Goal: Download file/media: Download file/media

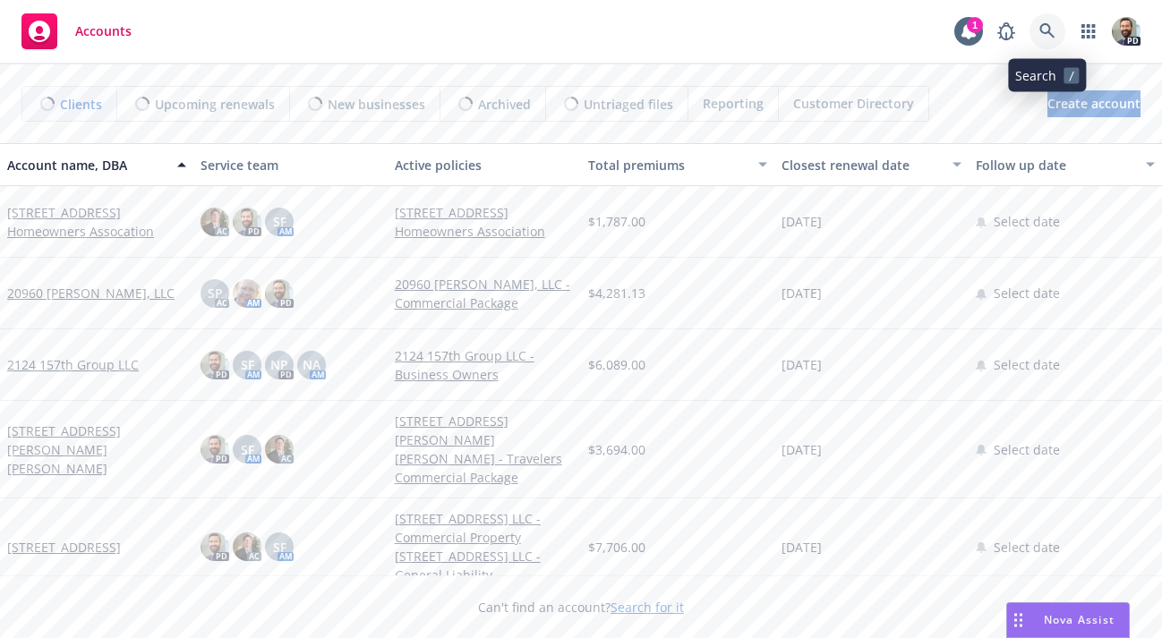
click at [1052, 24] on icon at bounding box center [1047, 31] width 16 height 16
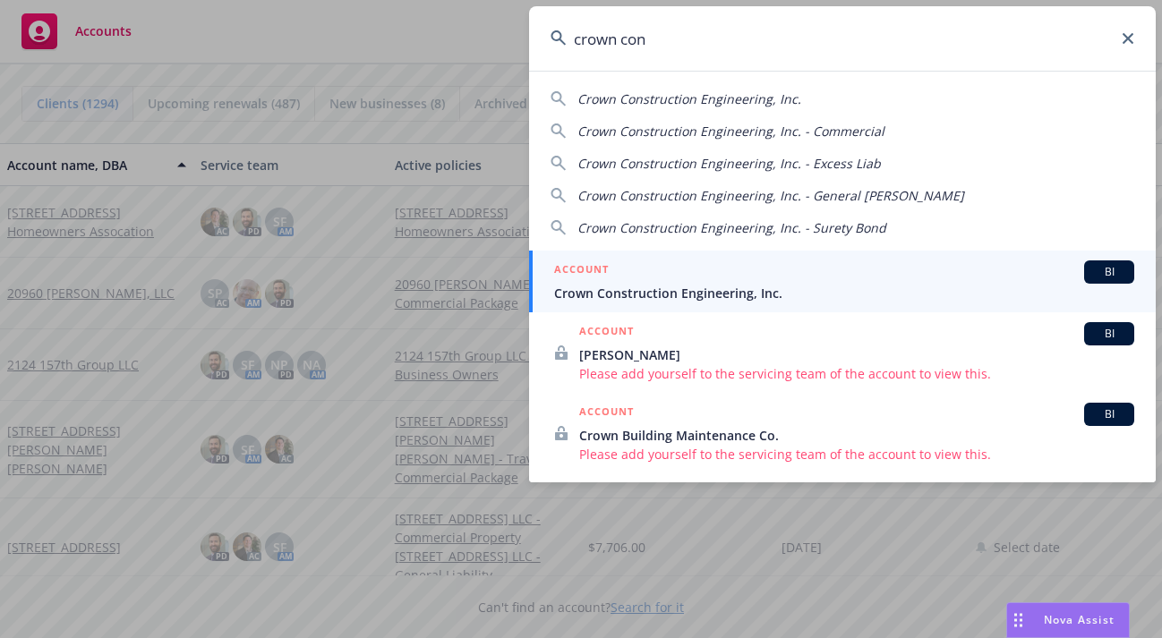
type input "crown con"
click at [702, 295] on span "Crown Construction Engineering, Inc." at bounding box center [844, 293] width 580 height 19
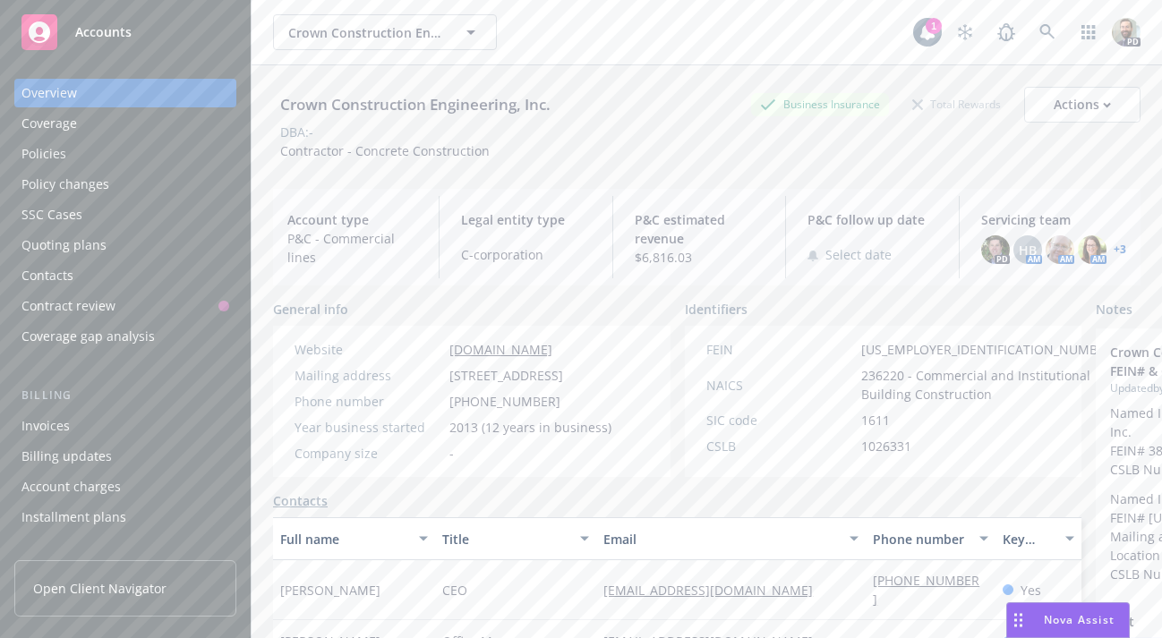
click at [38, 155] on div "Policies" at bounding box center [43, 154] width 45 height 29
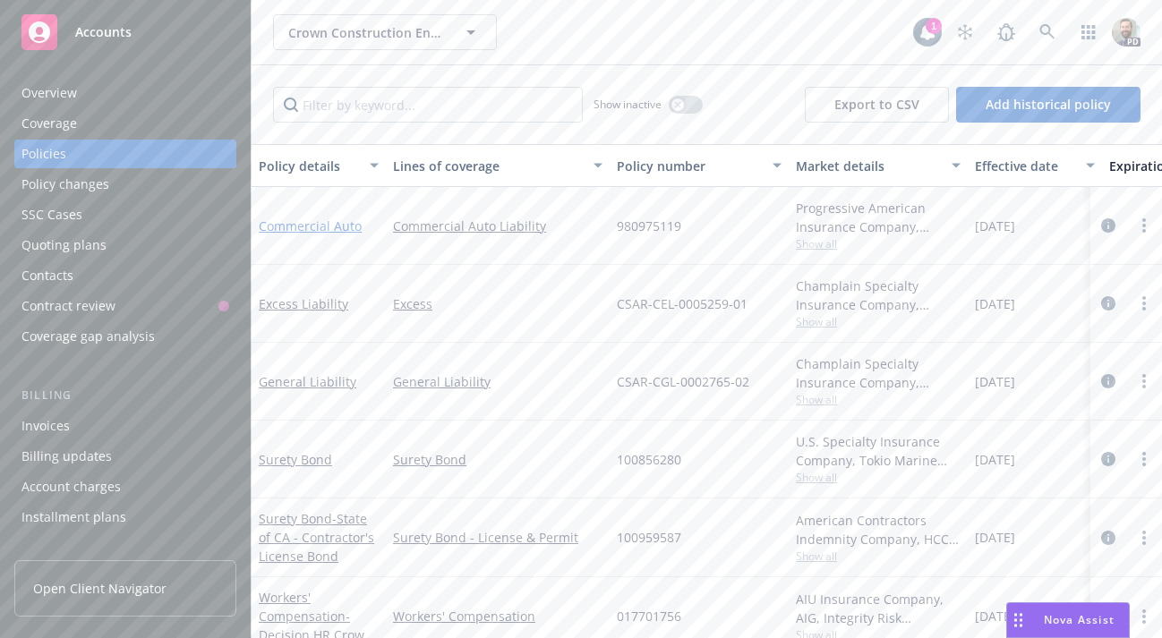
click at [292, 224] on link "Commercial Auto" at bounding box center [310, 226] width 103 height 17
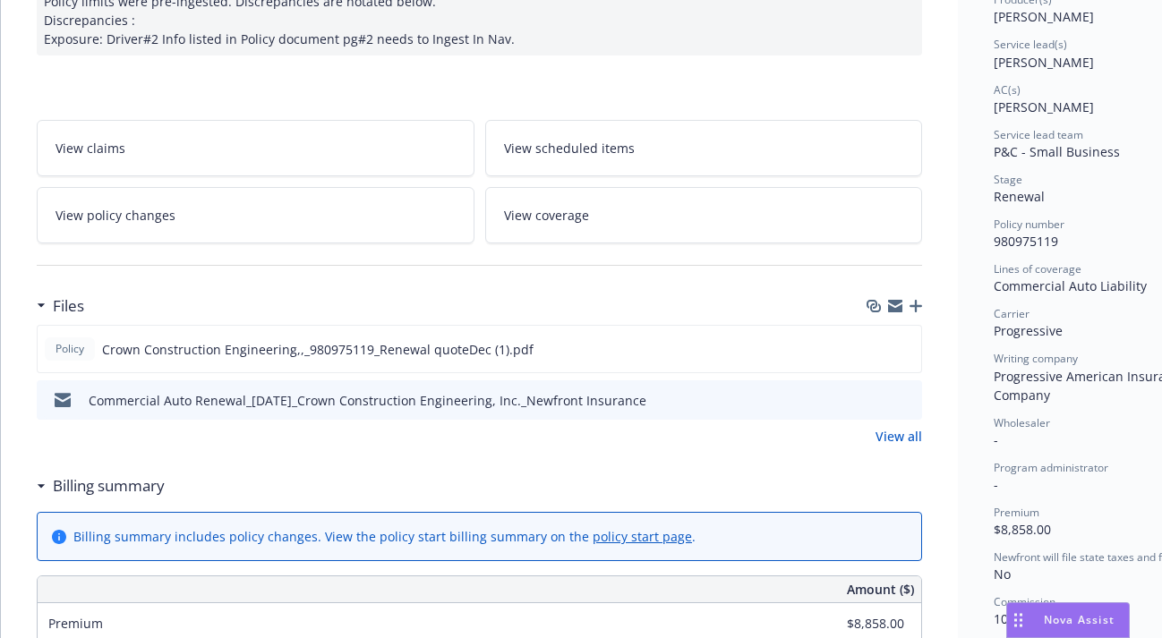
scroll to position [267, 0]
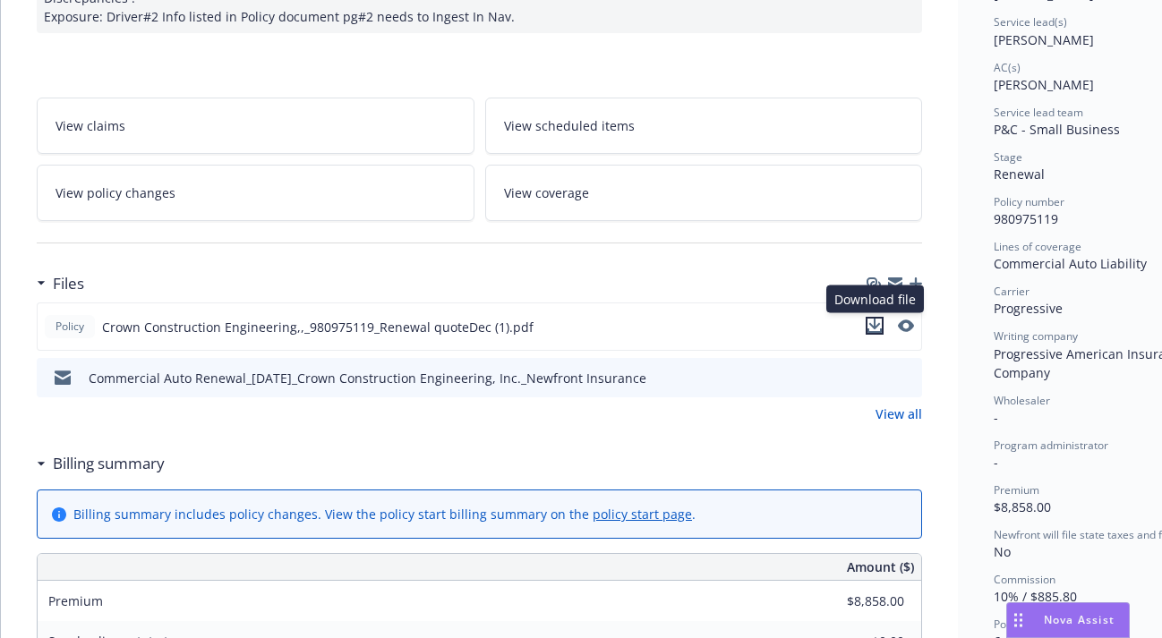
click at [875, 323] on icon "download file" at bounding box center [874, 326] width 14 height 14
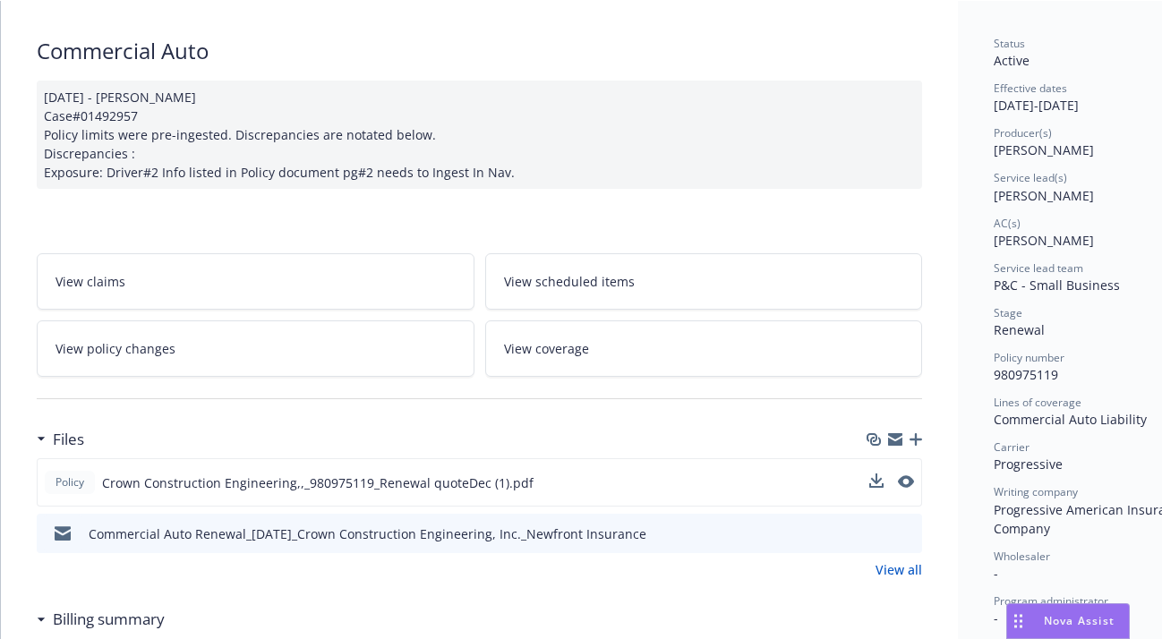
scroll to position [122, 0]
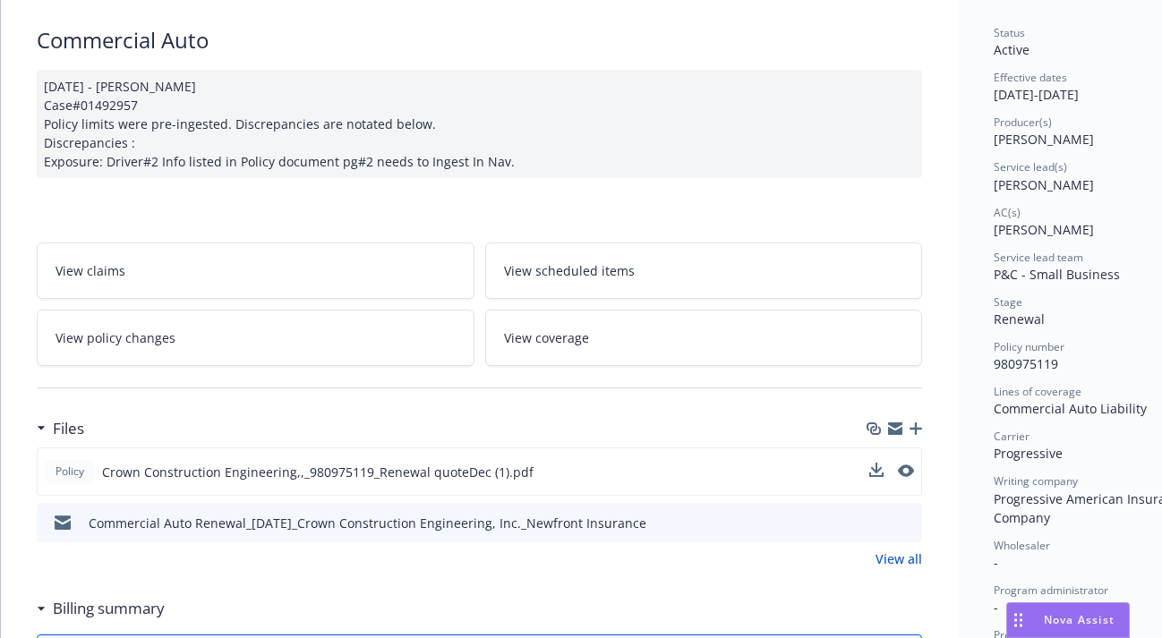
drag, startPoint x: 995, startPoint y: 92, endPoint x: 1141, endPoint y: 105, distance: 146.5
click at [1141, 105] on div "Status Active Effective dates [DATE] - [DATE] Producer(s) [PERSON_NAME] Service…" at bounding box center [1094, 455] width 201 height 861
click at [1016, 363] on span "980975119" at bounding box center [1026, 363] width 64 height 17
copy span "980975119"
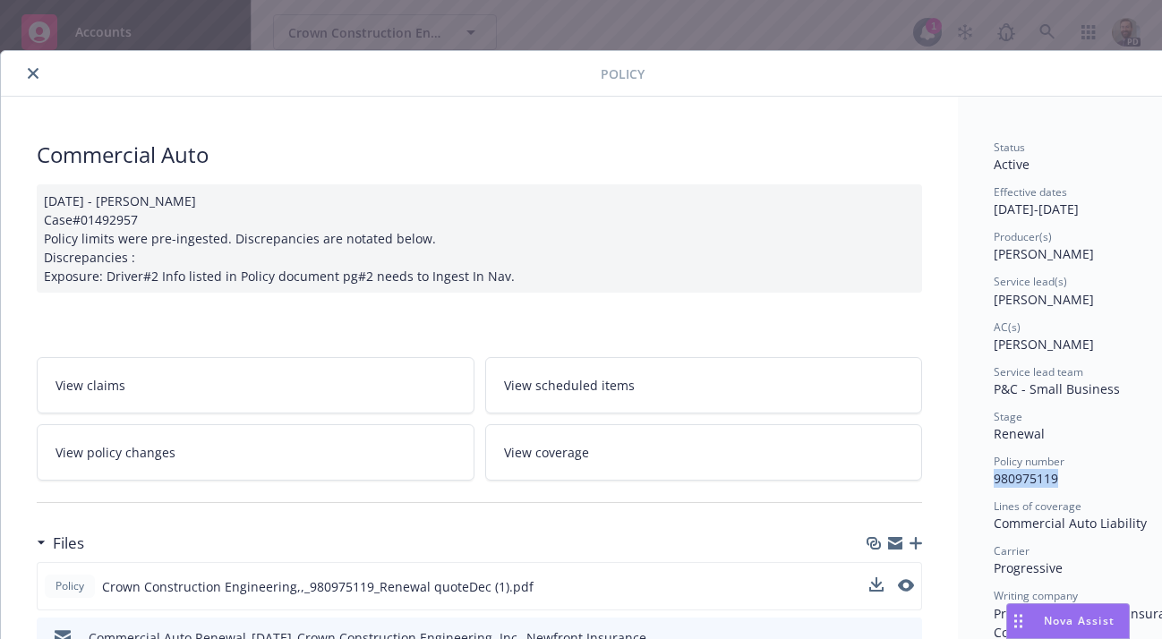
scroll to position [0, 0]
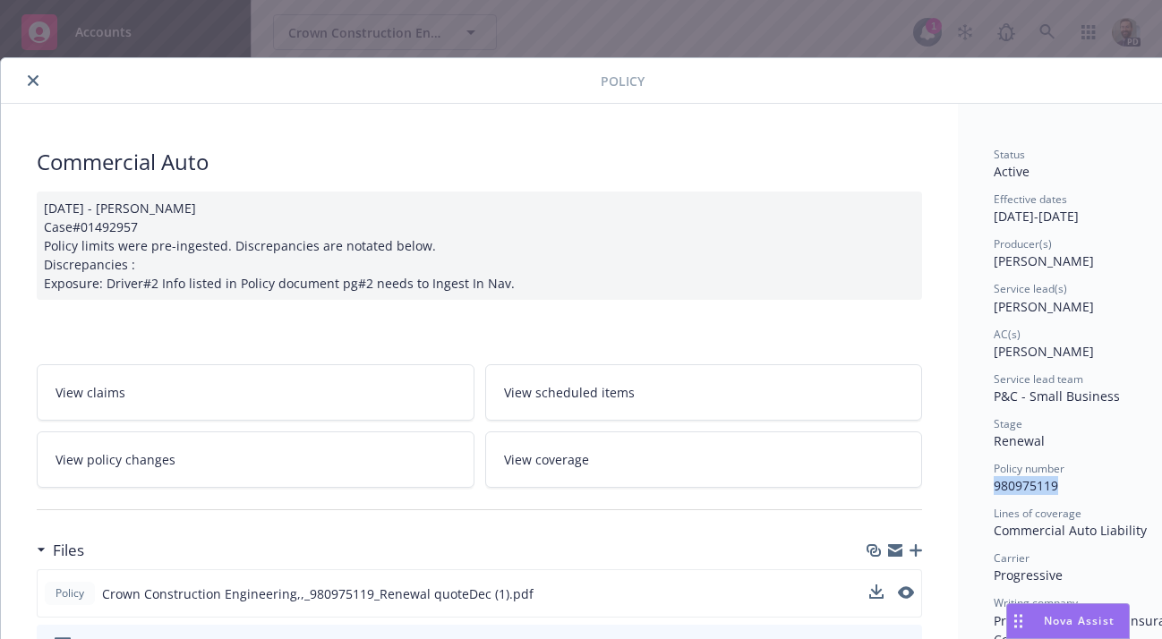
click at [30, 79] on icon "close" at bounding box center [33, 80] width 11 height 11
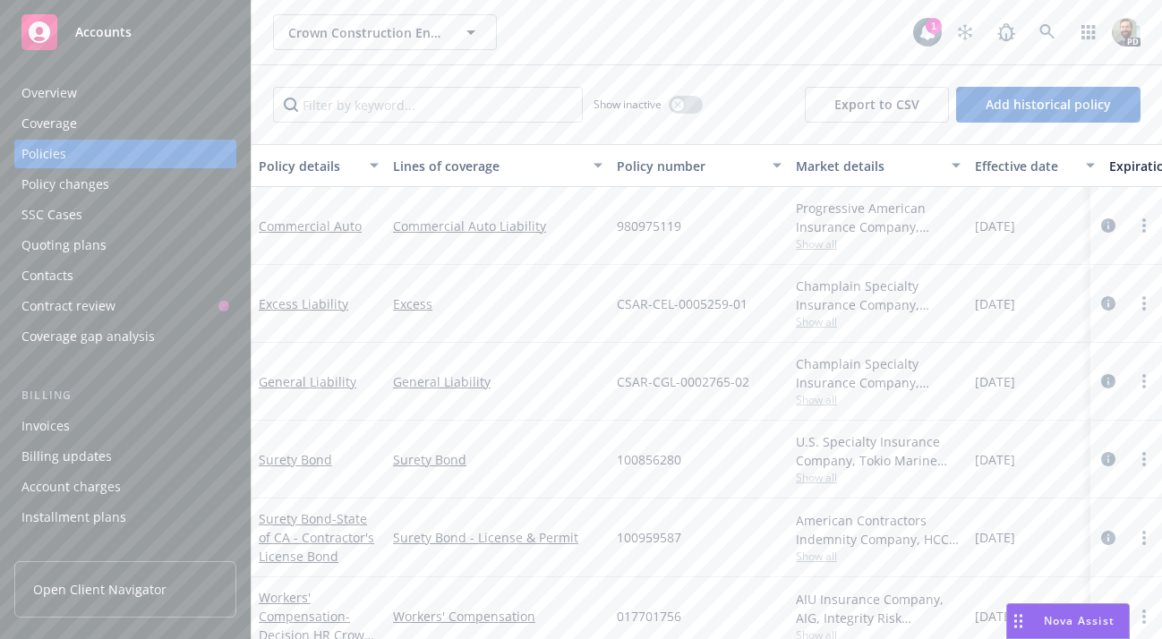
click at [71, 92] on div "Overview" at bounding box center [49, 93] width 56 height 29
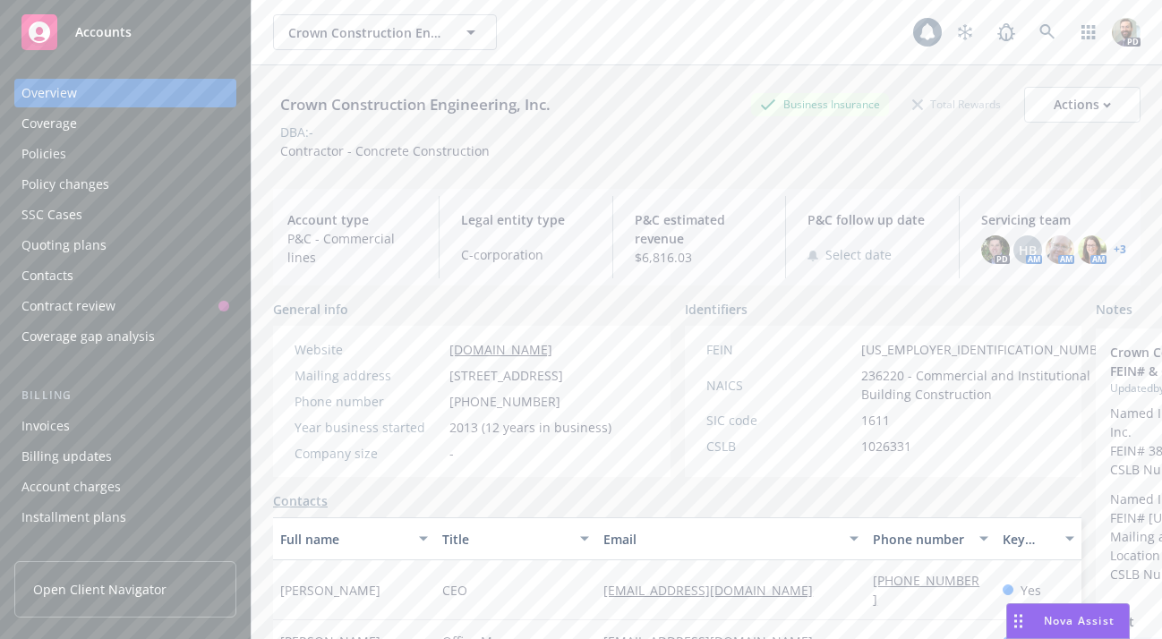
click at [334, 101] on div "Crown Construction Engineering, Inc." at bounding box center [415, 104] width 285 height 23
copy div "Crown Construction Engineering, Inc."
click at [86, 155] on div "Policies" at bounding box center [125, 154] width 208 height 29
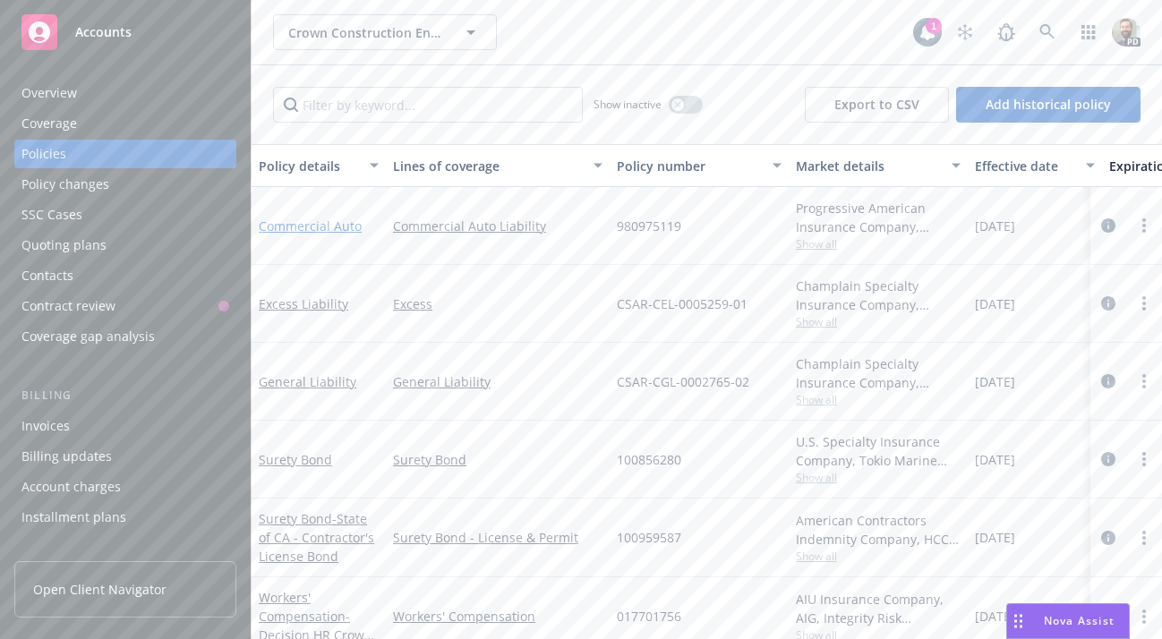
click at [307, 222] on link "Commercial Auto" at bounding box center [310, 226] width 103 height 17
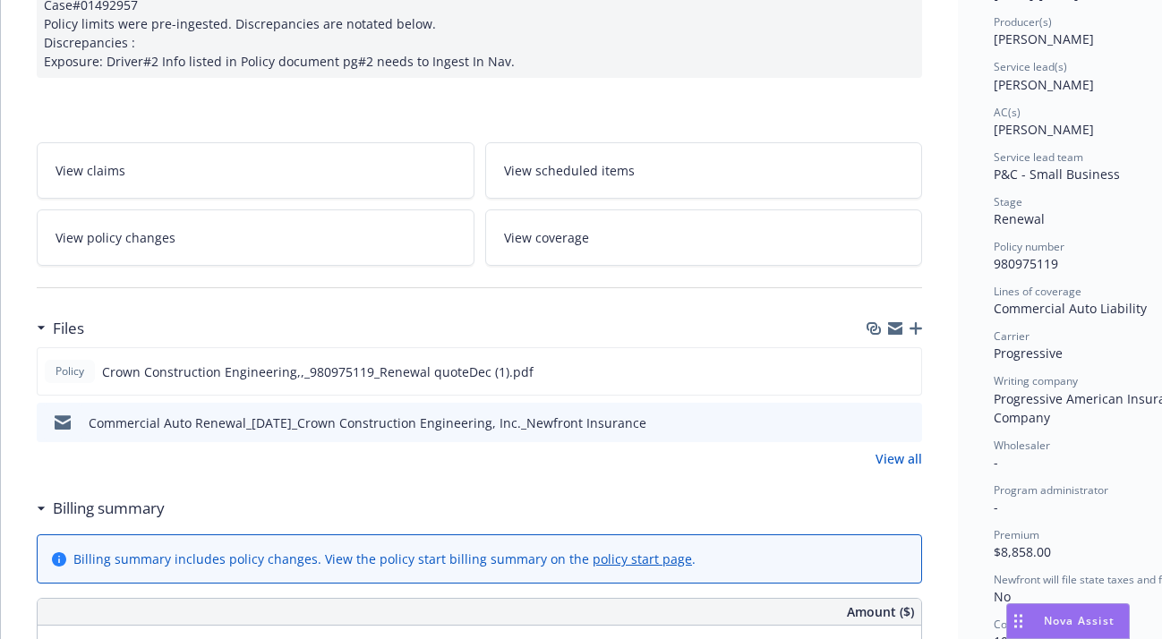
scroll to position [225, 0]
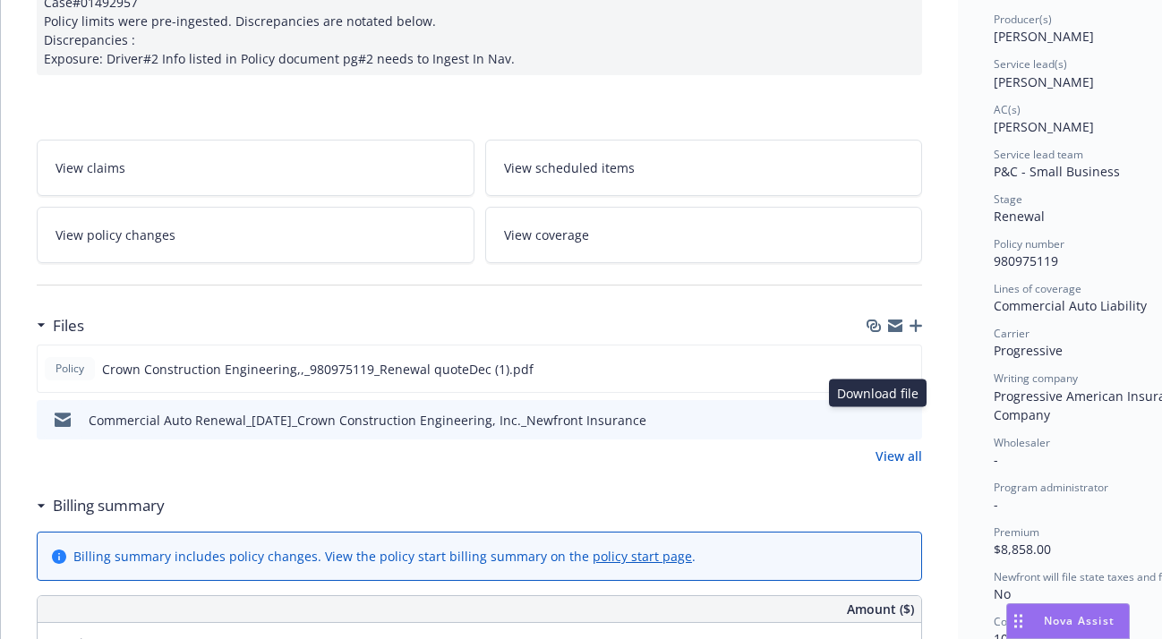
click at [879, 417] on icon "download file" at bounding box center [876, 417] width 12 height 11
click at [1012, 259] on span "980975119" at bounding box center [1026, 260] width 64 height 17
copy span "980975119"
